Goal: Find specific page/section: Find specific page/section

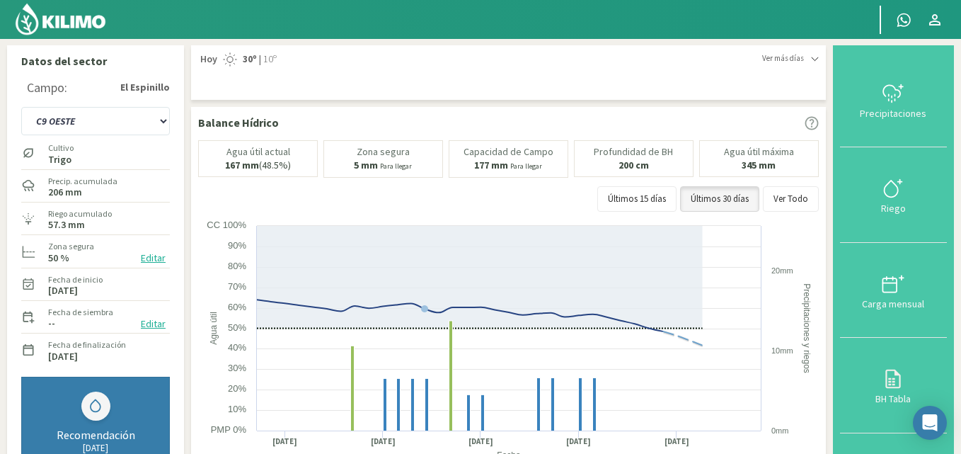
select select "44: Object"
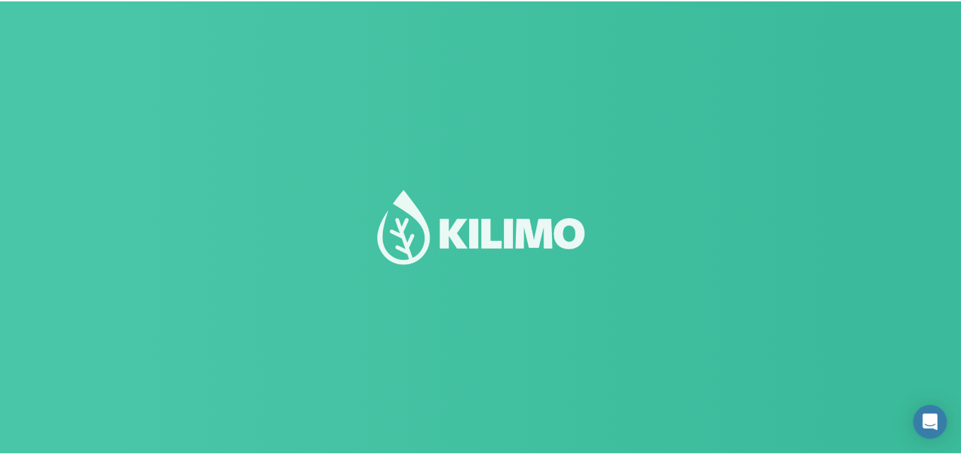
scroll to position [1, 0]
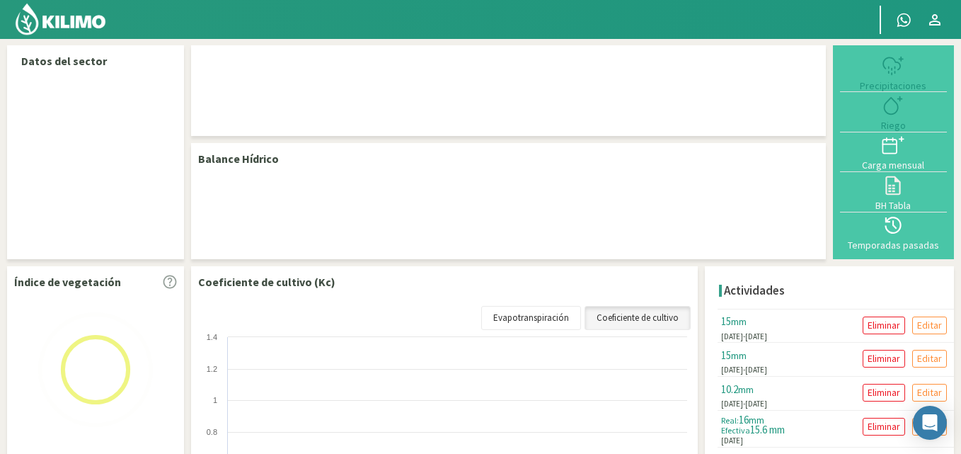
select select "2: Object"
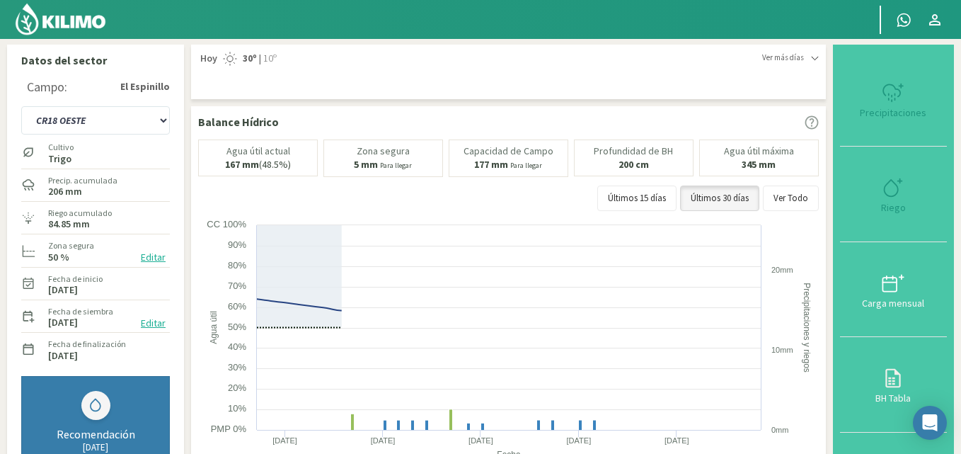
scroll to position [0, 0]
